Goal: Book appointment/travel/reservation

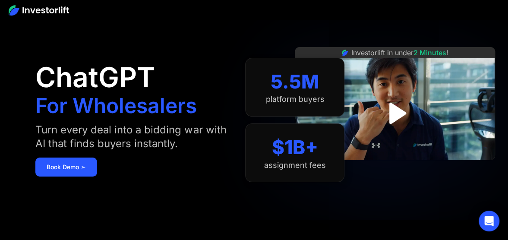
click at [55, 7] on img at bounding box center [39, 10] width 60 height 10
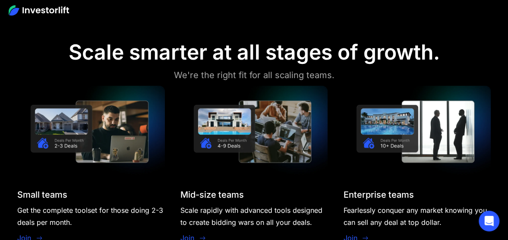
scroll to position [734, 0]
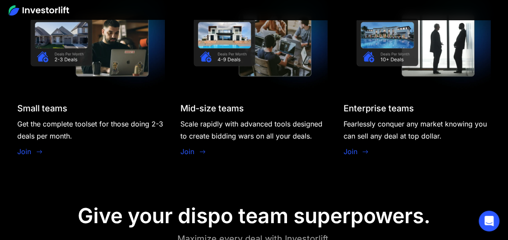
click at [25, 152] on link "Join" at bounding box center [24, 151] width 14 height 10
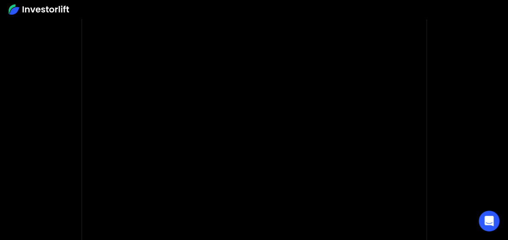
scroll to position [276, 0]
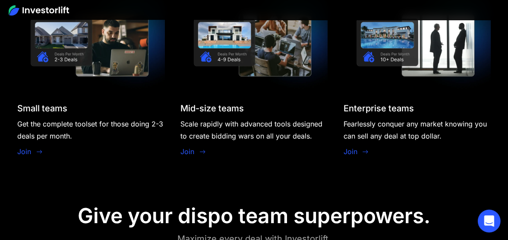
scroll to position [734, 0]
